Goal: Task Accomplishment & Management: Manage account settings

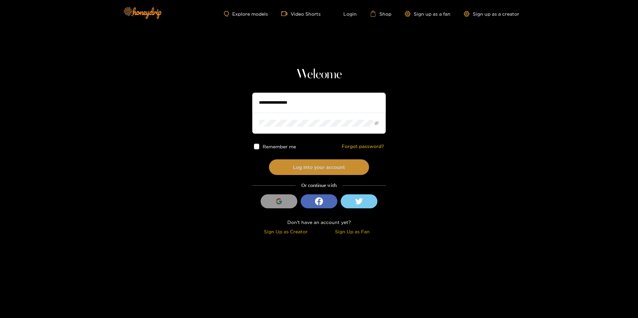
type input "**********"
click at [333, 165] on button "Log into your account" at bounding box center [319, 167] width 100 height 16
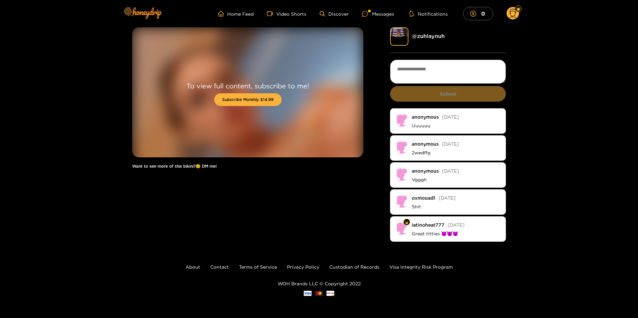
click at [514, 15] on circle at bounding box center [512, 13] width 13 height 13
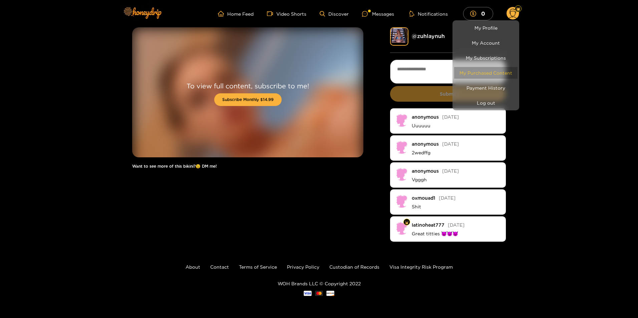
click at [499, 70] on link "My Purchased Content" at bounding box center [485, 73] width 63 height 12
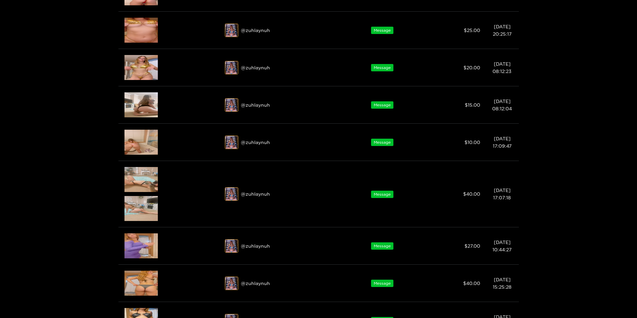
scroll to position [167, 0]
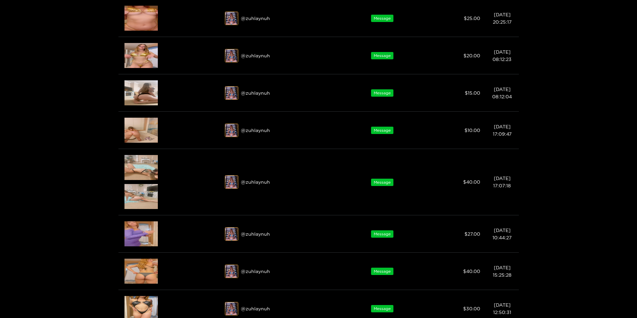
click at [138, 53] on div at bounding box center [318, 159] width 637 height 318
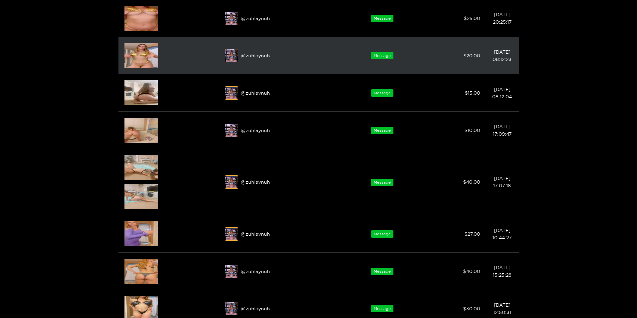
click at [142, 61] on img at bounding box center [140, 55] width 33 height 25
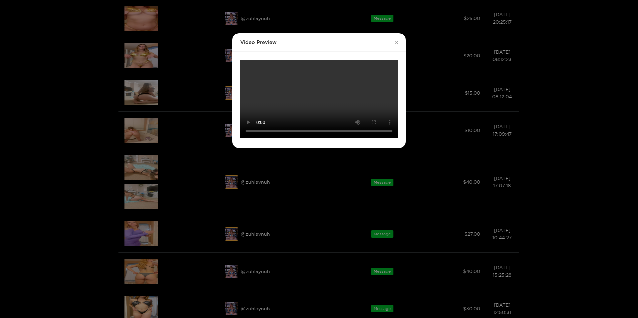
click at [170, 70] on div "Video Preview Your browser does not support the video tag." at bounding box center [319, 159] width 638 height 318
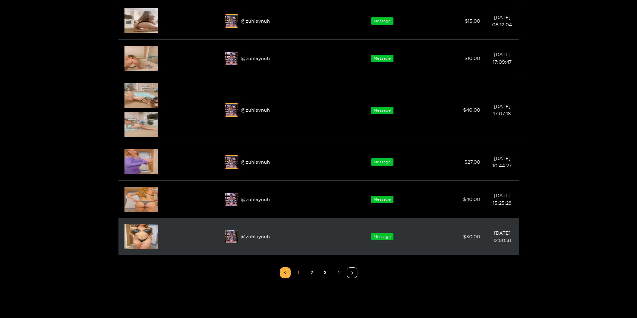
scroll to position [305, 0]
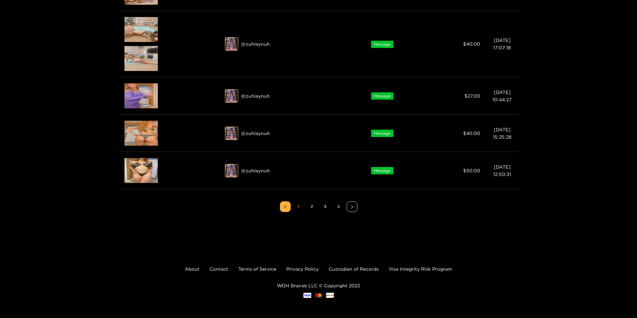
click at [337, 209] on link "4" at bounding box center [338, 207] width 10 height 10
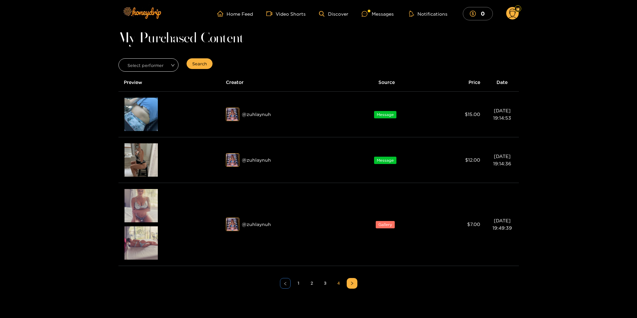
click at [285, 285] on icon "left" at bounding box center [285, 284] width 4 height 4
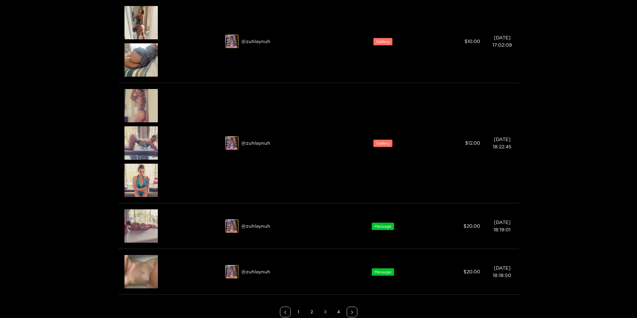
scroll to position [467, 0]
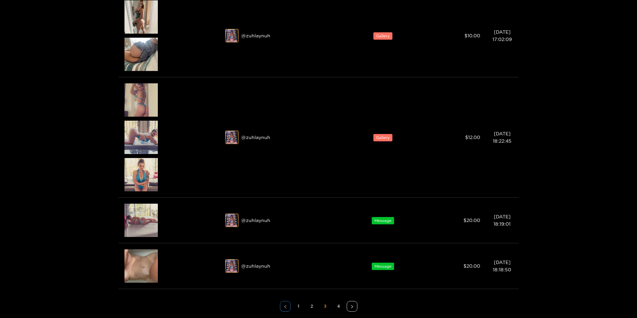
click at [283, 307] on icon "left" at bounding box center [285, 307] width 4 height 4
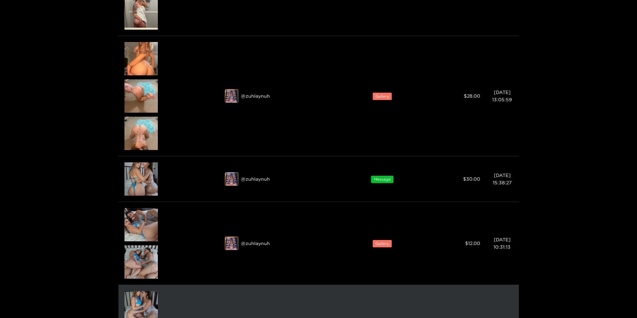
scroll to position [691, 0]
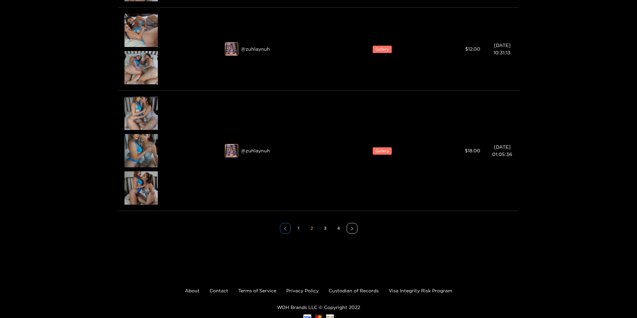
click at [281, 234] on button "button" at bounding box center [285, 228] width 11 height 11
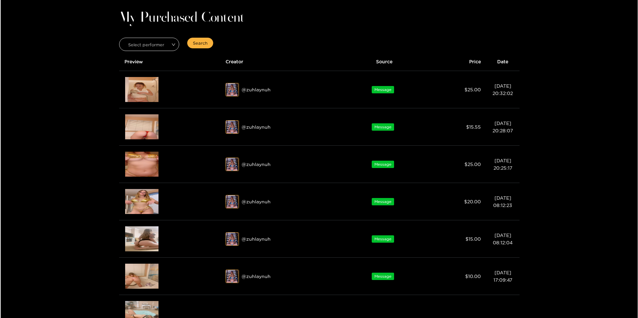
scroll to position [0, 0]
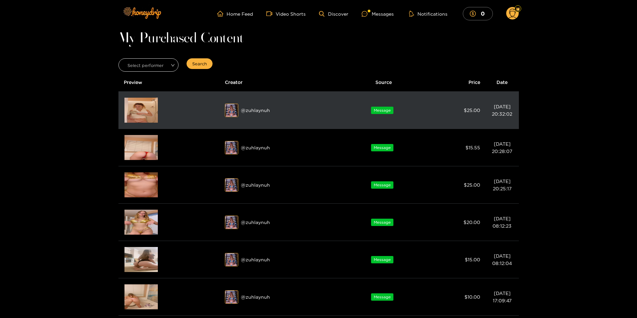
click at [149, 114] on img at bounding box center [140, 110] width 33 height 25
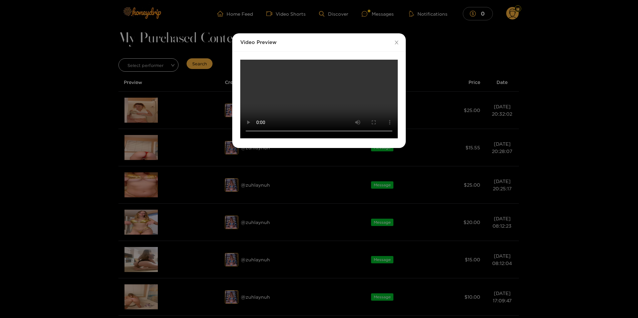
click at [156, 186] on div "Video Preview Your browser does not support the video tag." at bounding box center [319, 159] width 638 height 318
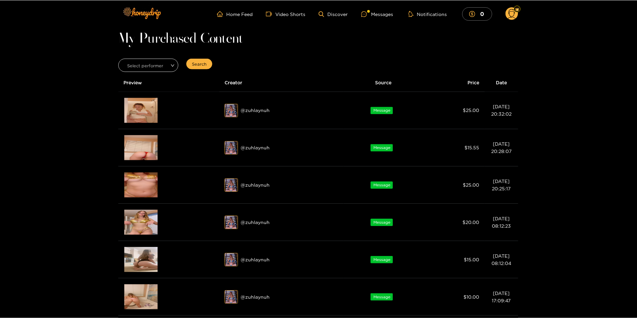
scroll to position [6, 0]
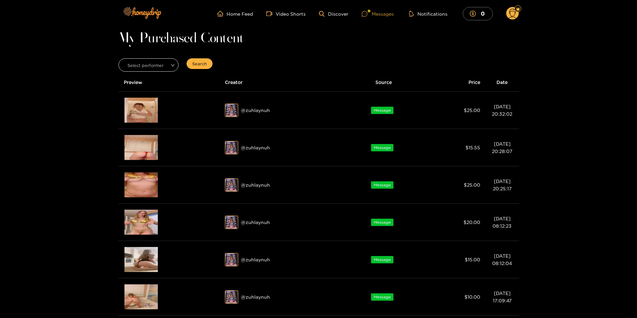
click at [383, 12] on div "Messages" at bounding box center [377, 14] width 32 height 8
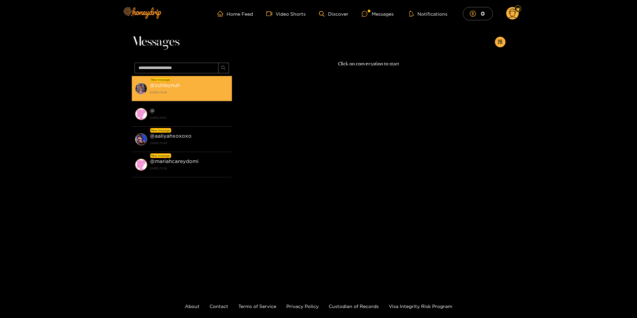
click at [186, 84] on div "@ zuhlaynuh [DATE] 19:54" at bounding box center [189, 88] width 79 height 15
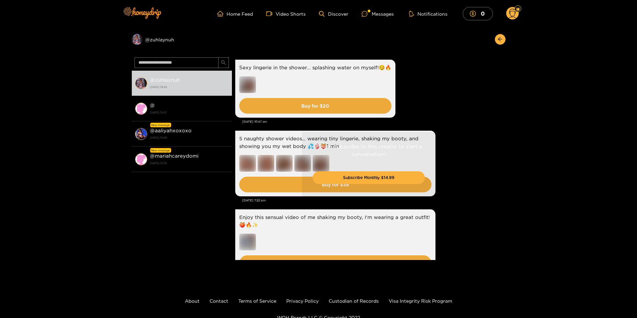
scroll to position [1544, 0]
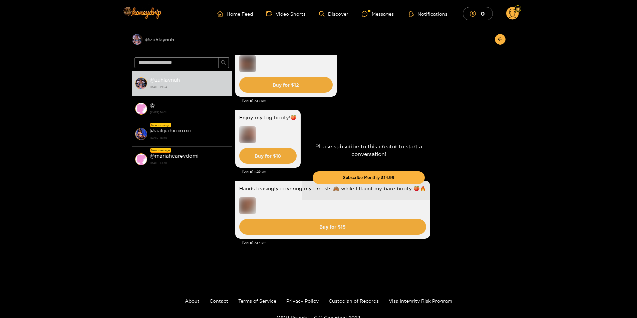
click at [482, 150] on div "Please subscribe to this creator to start a conversation! Subscribe Monthly $14…" at bounding box center [368, 166] width 273 height 223
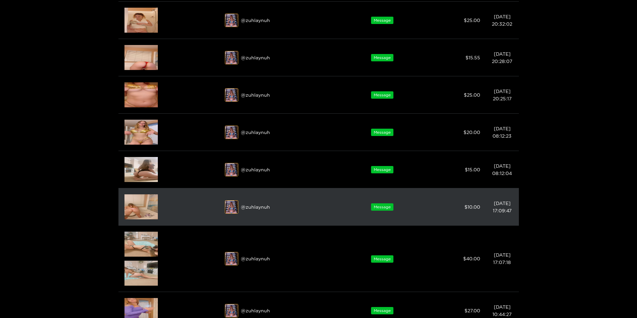
scroll to position [305, 0]
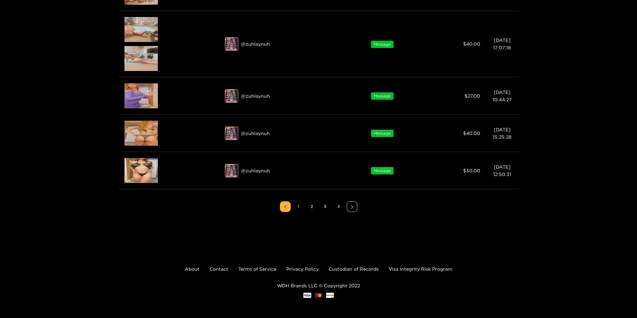
click at [339, 210] on link "4" at bounding box center [338, 207] width 10 height 10
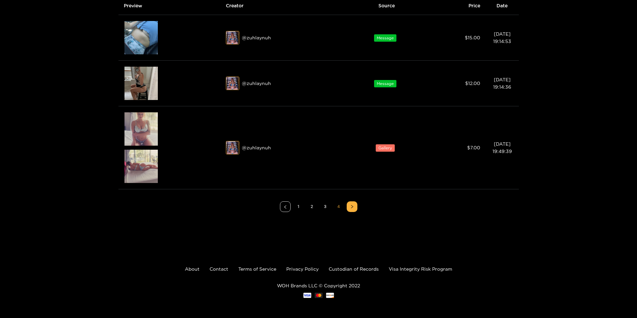
scroll to position [0, 0]
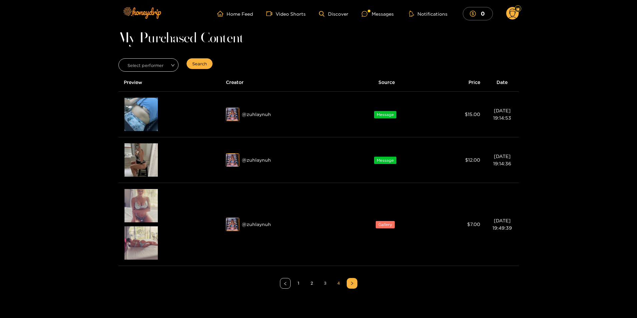
click at [327, 283] on link "3" at bounding box center [325, 283] width 10 height 10
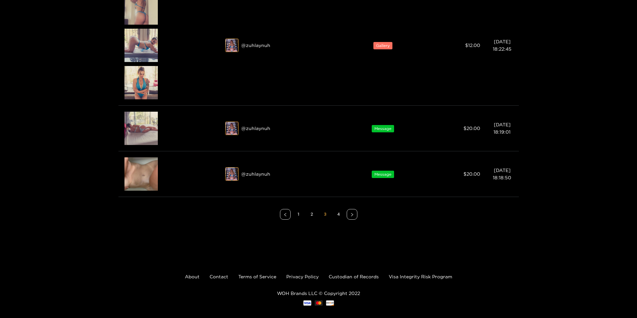
scroll to position [567, 0]
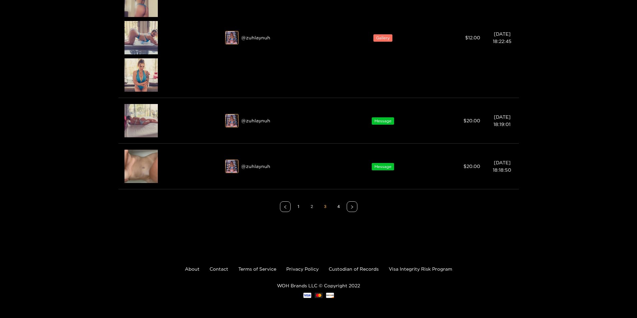
click at [313, 207] on link "2" at bounding box center [312, 207] width 10 height 10
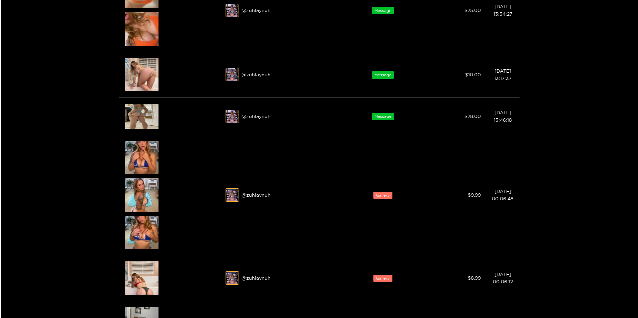
scroll to position [100, 0]
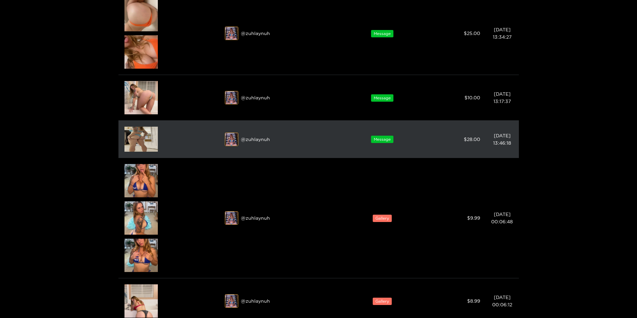
click at [142, 142] on img at bounding box center [140, 139] width 33 height 25
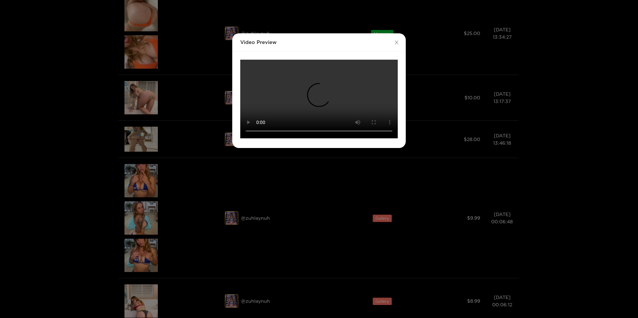
scroll to position [33, 0]
